Goal: Task Accomplishment & Management: Manage account settings

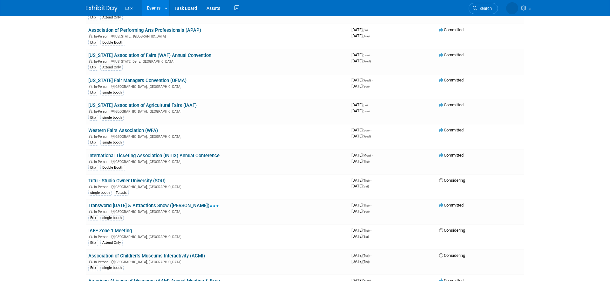
scroll to position [808, 0]
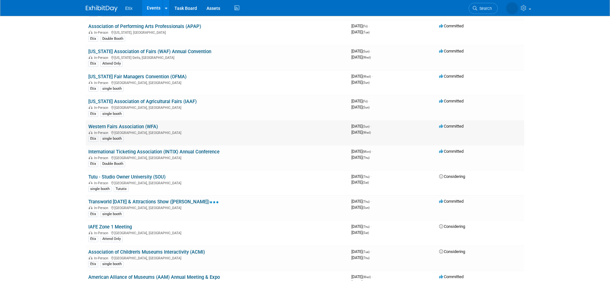
click at [140, 125] on link "Western Fairs Association (WFA)" at bounding box center [123, 127] width 70 height 6
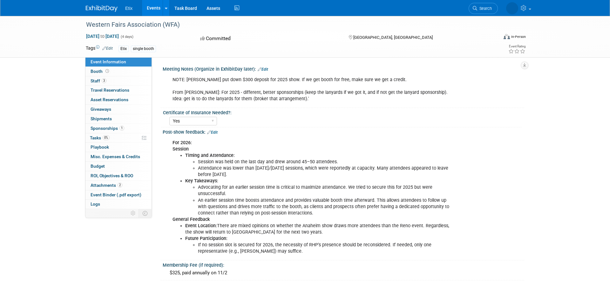
select select "Yes"
click at [100, 78] on link "3 Staff 3" at bounding box center [118, 80] width 66 height 9
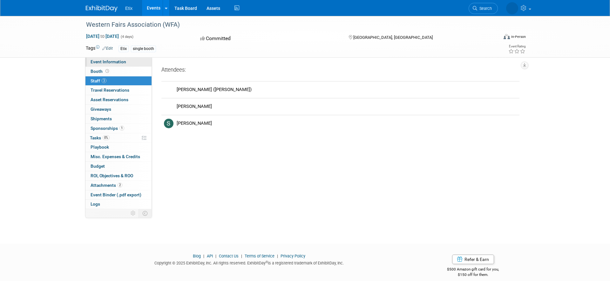
click at [124, 61] on span "Event Information" at bounding box center [109, 61] width 36 height 5
select select "Yes"
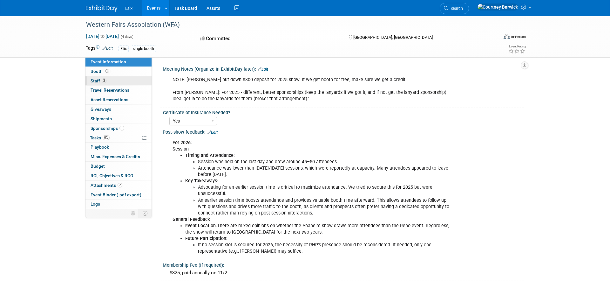
click at [110, 80] on link "3 Staff 3" at bounding box center [118, 80] width 66 height 9
